Goal: Task Accomplishment & Management: Manage account settings

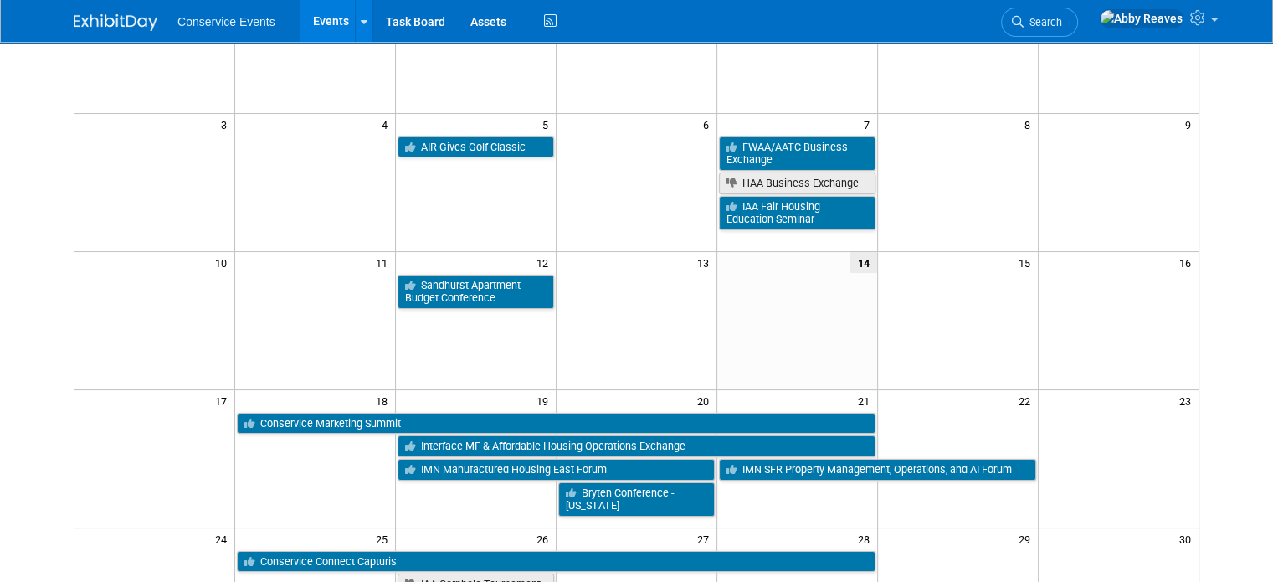
scroll to position [251, 0]
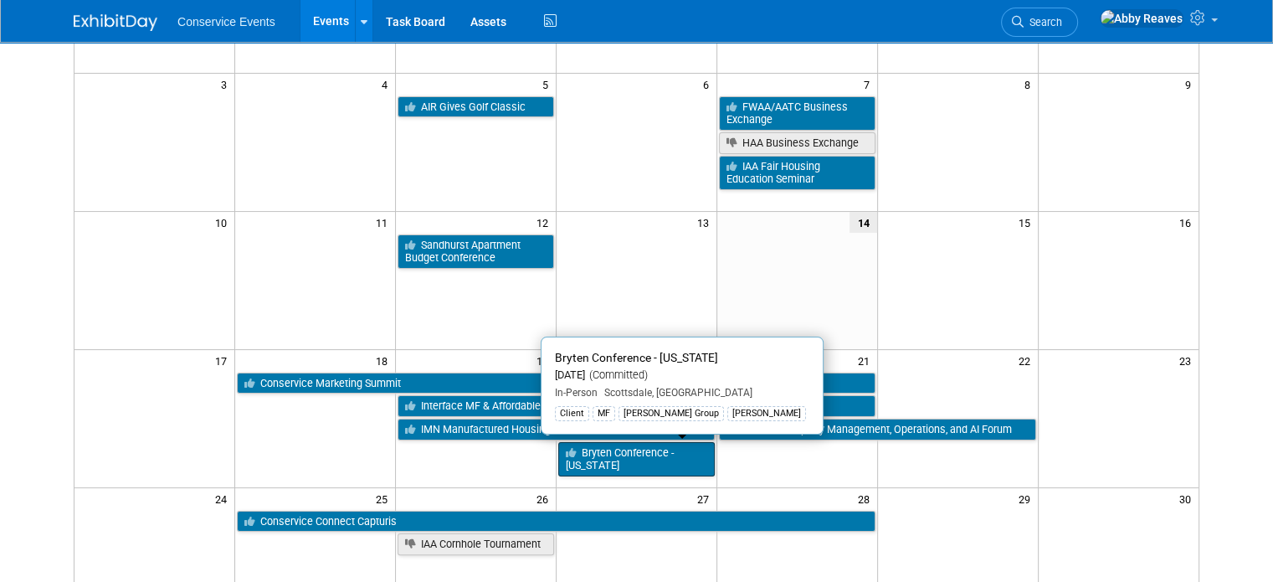
click at [602, 451] on link "Bryten Conference - [US_STATE]" at bounding box center [636, 459] width 156 height 34
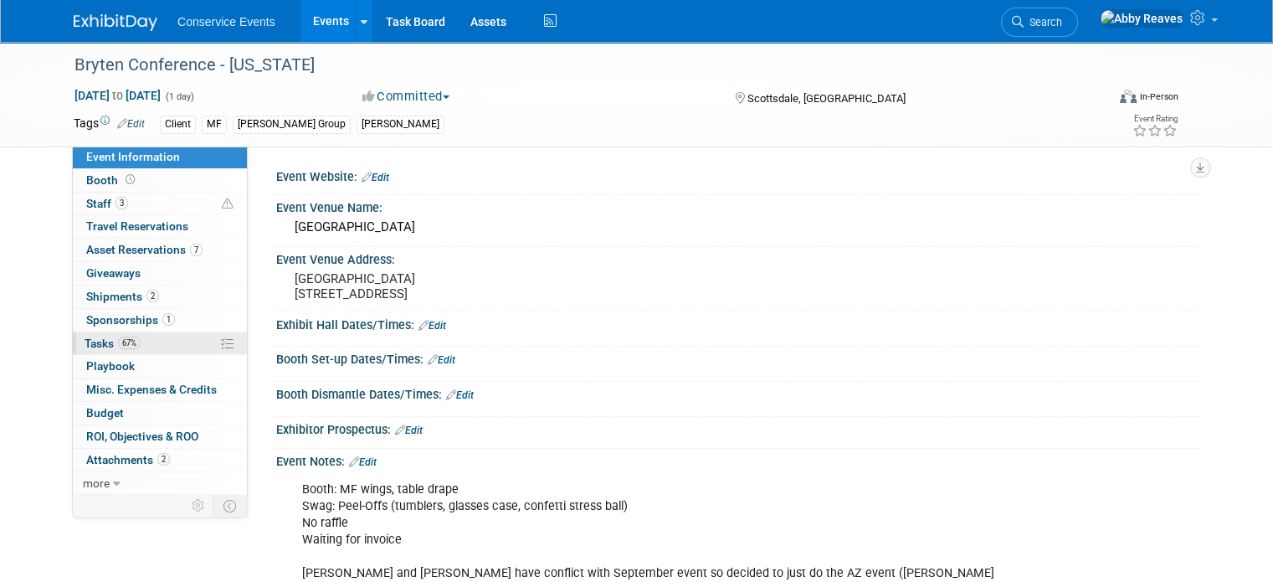
click at [118, 342] on span "67%" at bounding box center [129, 342] width 23 height 13
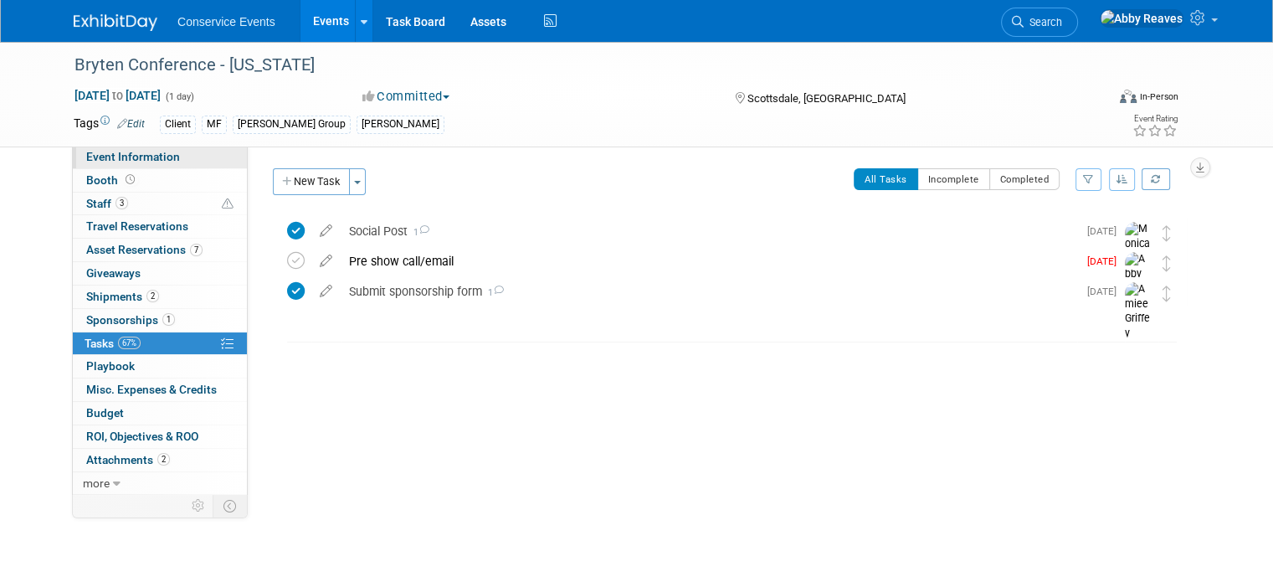
click at [158, 156] on span "Event Information" at bounding box center [133, 156] width 94 height 13
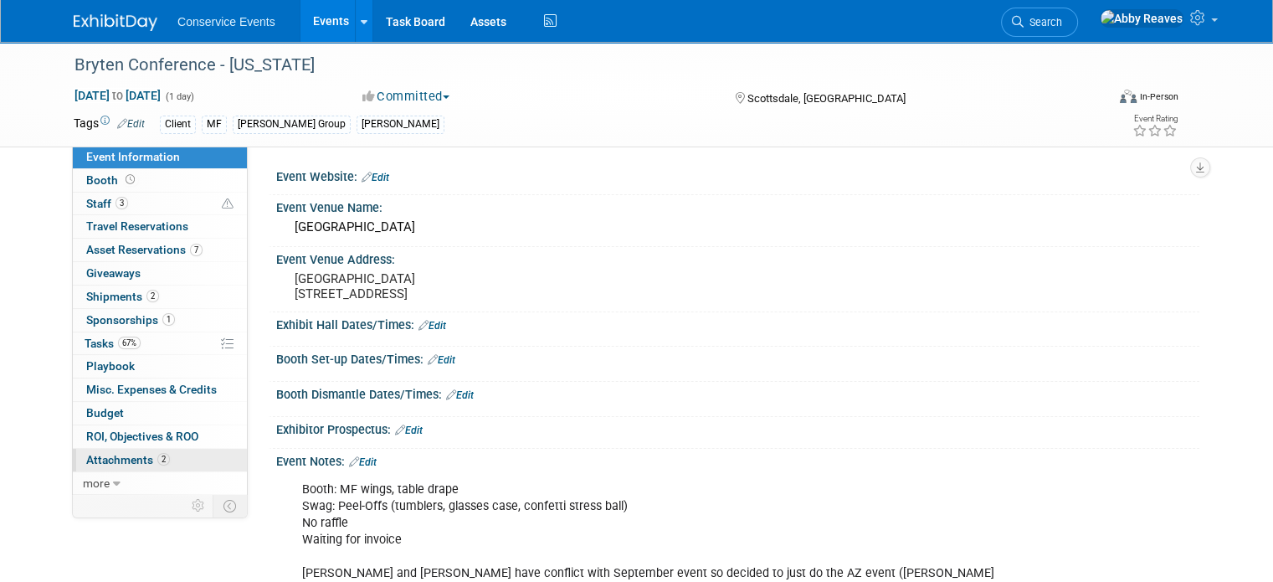
click at [180, 458] on link "2 Attachments 2" at bounding box center [160, 459] width 174 height 23
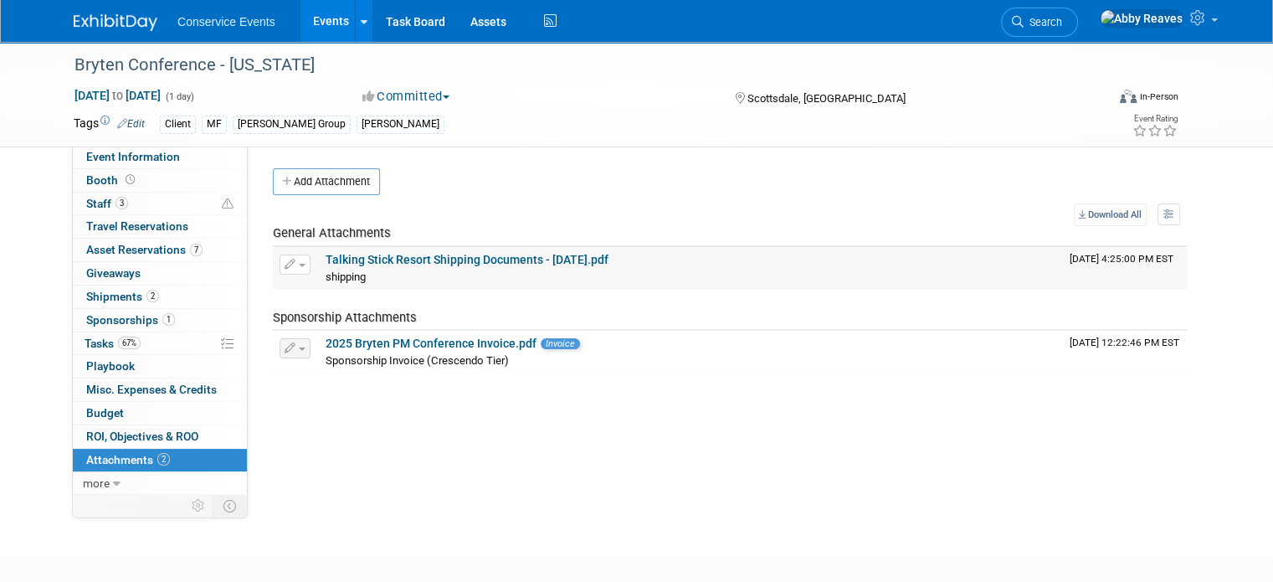
click at [448, 253] on link "Talking Stick Resort Shipping Documents - [DATE].pdf" at bounding box center [466, 259] width 283 height 13
click at [150, 153] on span "Event Information" at bounding box center [133, 156] width 94 height 13
